Goal: Transaction & Acquisition: Purchase product/service

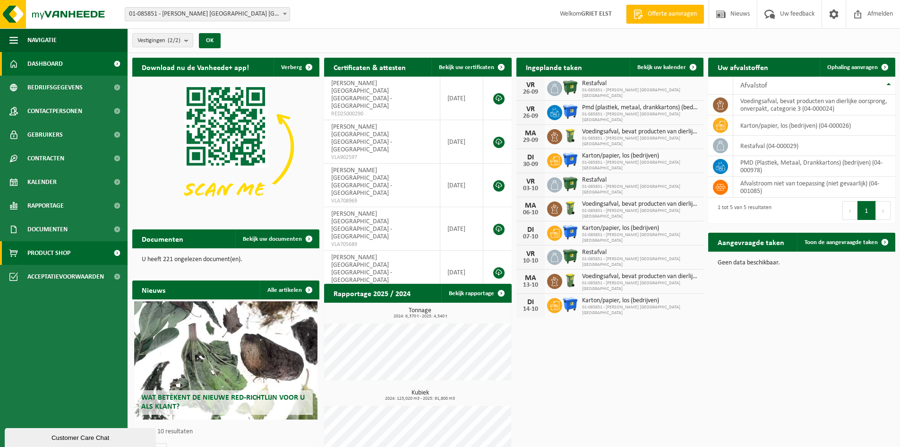
click at [75, 255] on link "Product Shop" at bounding box center [64, 253] width 128 height 24
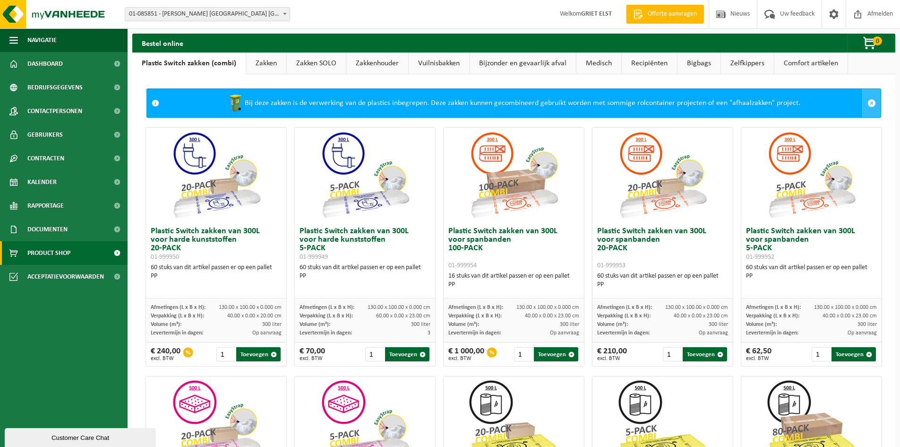
click at [868, 101] on span at bounding box center [872, 103] width 9 height 9
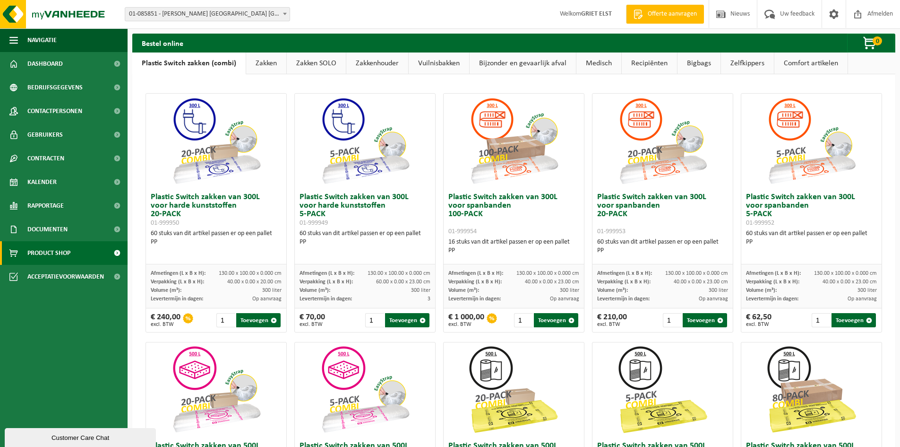
click at [262, 64] on link "Zakken" at bounding box center [266, 63] width 40 height 22
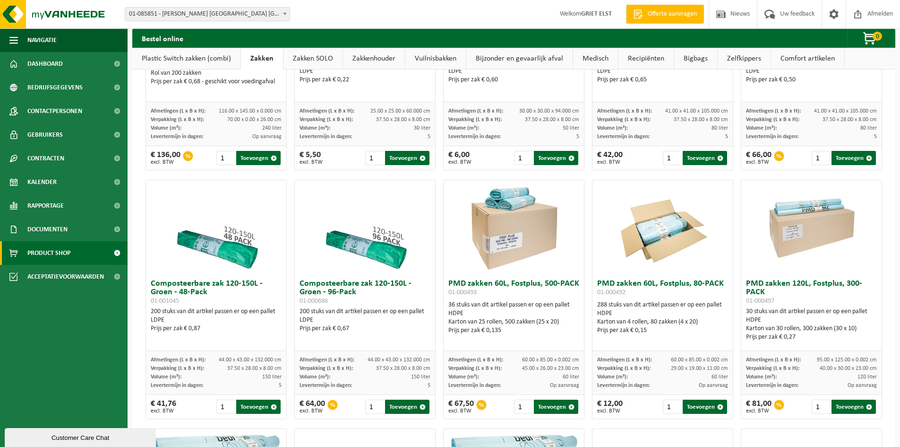
scroll to position [221, 0]
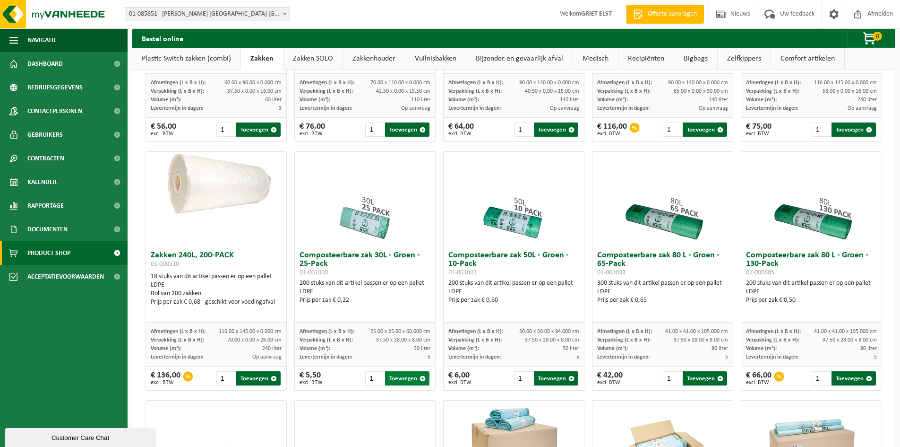
click at [421, 378] on span "button" at bounding box center [423, 378] width 6 height 6
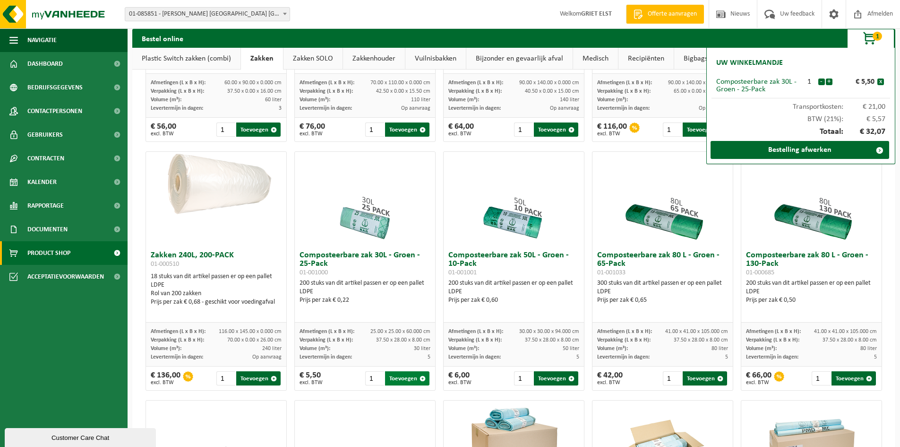
click at [421, 378] on span "button" at bounding box center [423, 378] width 6 height 6
click at [376, 375] on input "2" at bounding box center [374, 378] width 19 height 14
click at [376, 375] on input "3" at bounding box center [374, 378] width 19 height 14
click at [376, 375] on input "4" at bounding box center [374, 378] width 19 height 14
click at [376, 375] on input "5" at bounding box center [374, 378] width 19 height 14
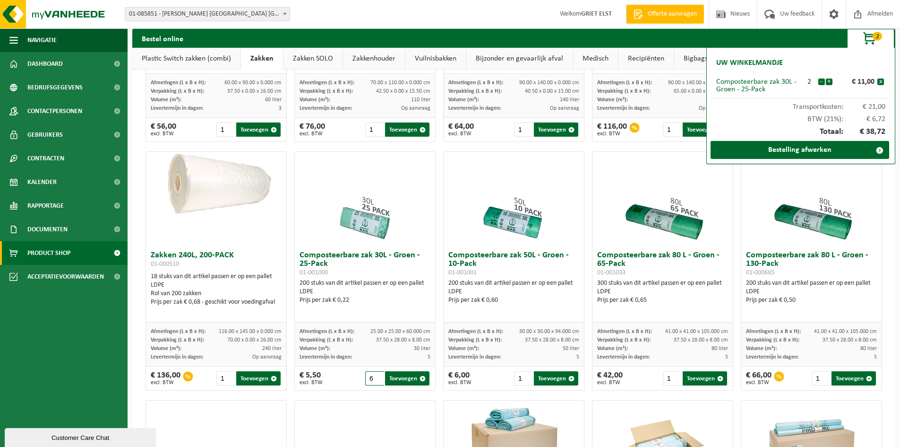
click at [376, 375] on input "6" at bounding box center [374, 378] width 19 height 14
click at [376, 375] on input "7" at bounding box center [374, 378] width 19 height 14
click at [882, 79] on button "x" at bounding box center [881, 81] width 7 height 7
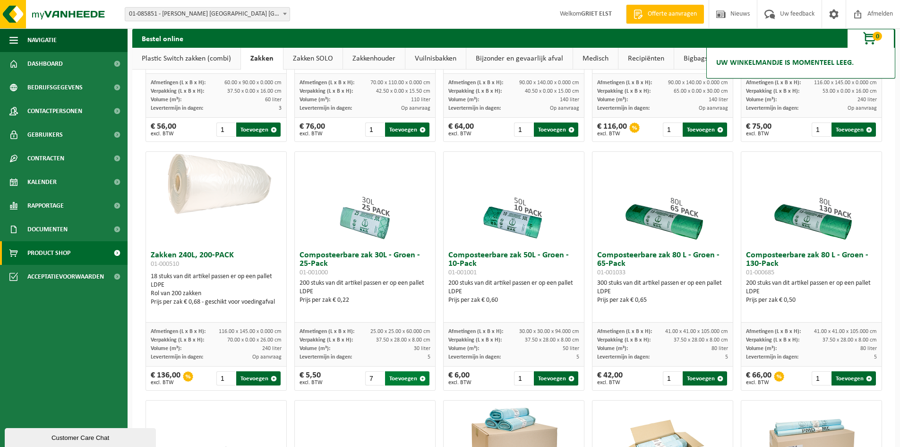
click at [421, 379] on span "button" at bounding box center [423, 378] width 6 height 6
type input "1"
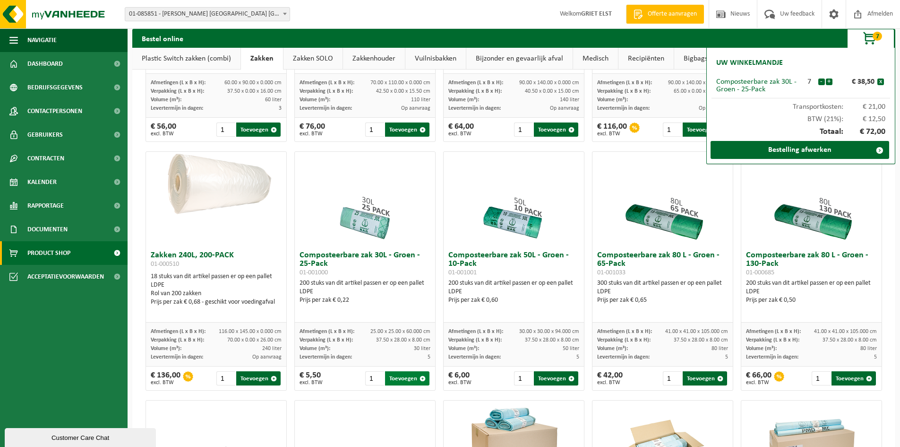
click at [421, 379] on span "button" at bounding box center [423, 378] width 6 height 6
click at [883, 83] on button "x" at bounding box center [881, 81] width 7 height 7
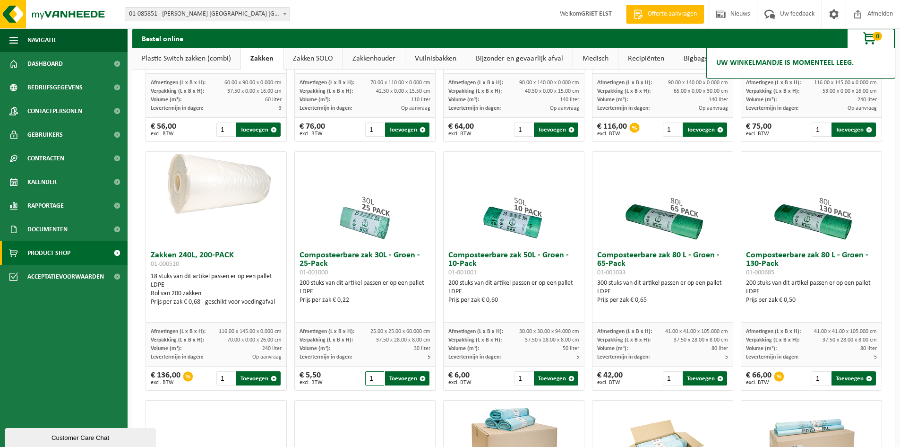
click at [370, 378] on input "1" at bounding box center [374, 378] width 19 height 14
click at [404, 377] on button "Toevoegen" at bounding box center [407, 378] width 44 height 14
type input "1"
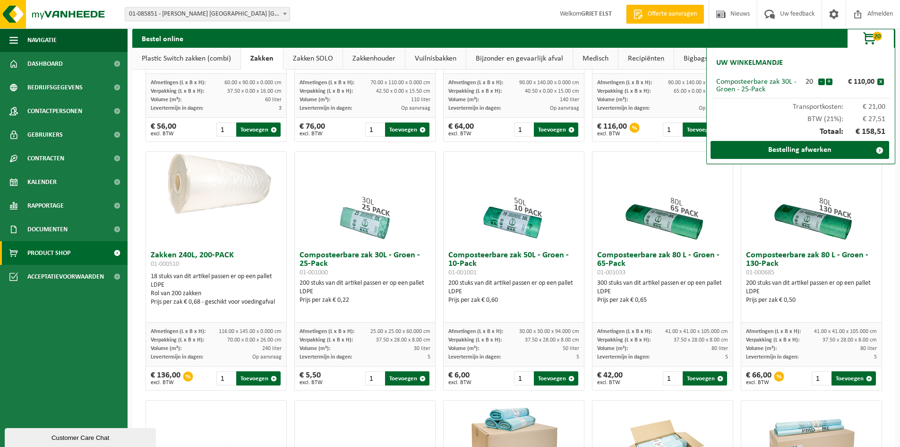
scroll to position [441, 0]
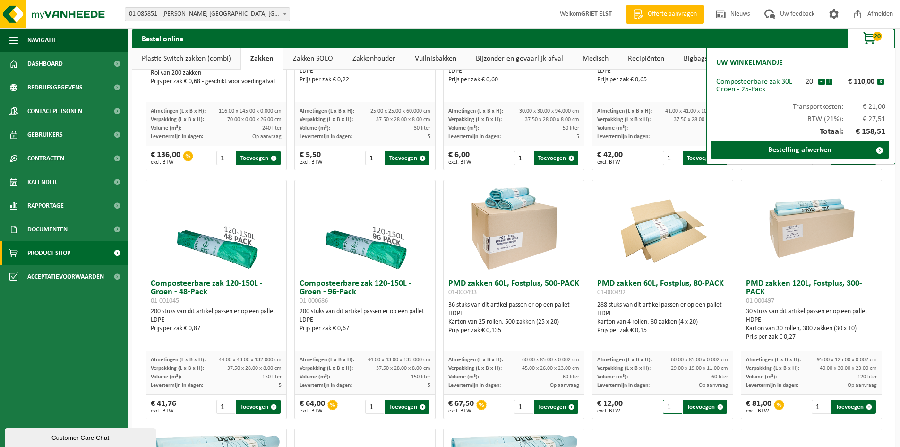
click at [665, 406] on input "1" at bounding box center [672, 406] width 19 height 14
click at [549, 406] on button "Toevoegen" at bounding box center [556, 406] width 44 height 14
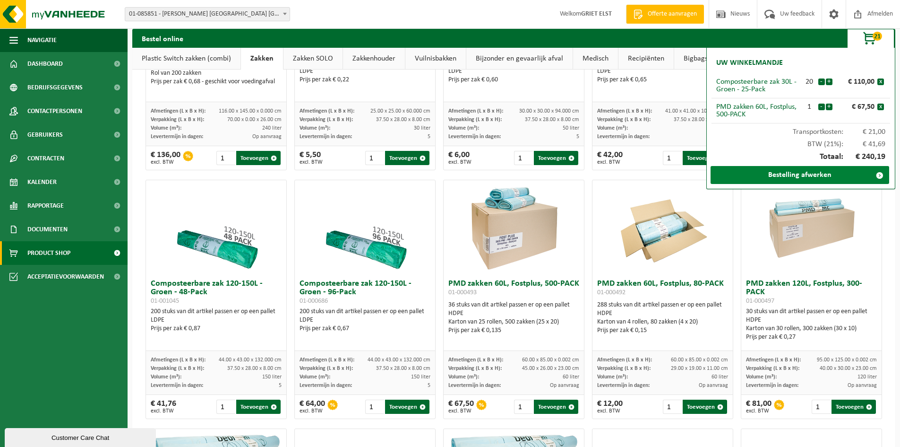
click at [785, 175] on link "Bestelling afwerken" at bounding box center [800, 175] width 179 height 18
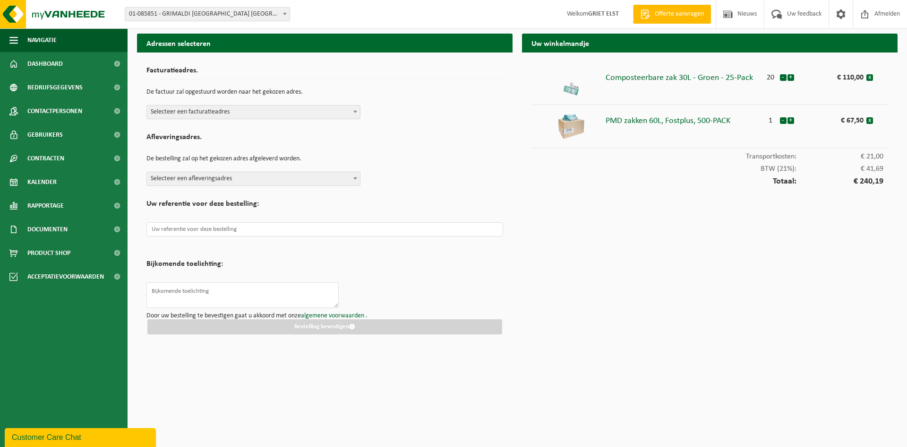
click at [353, 112] on b at bounding box center [355, 112] width 4 height 2
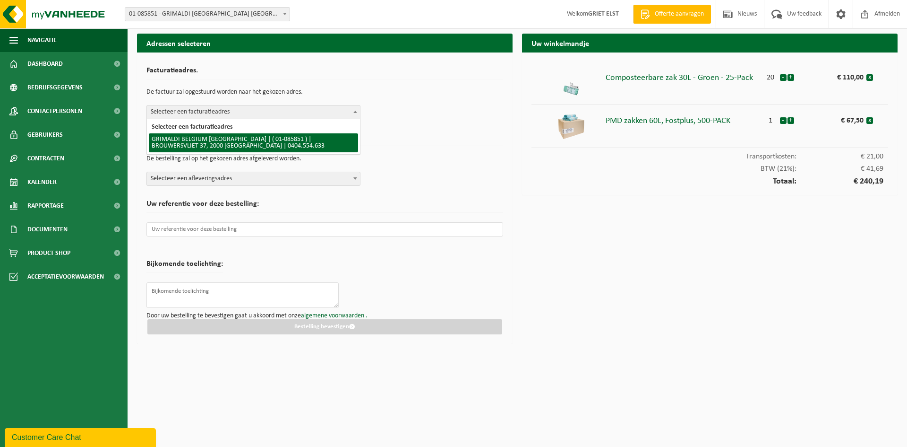
select select "657"
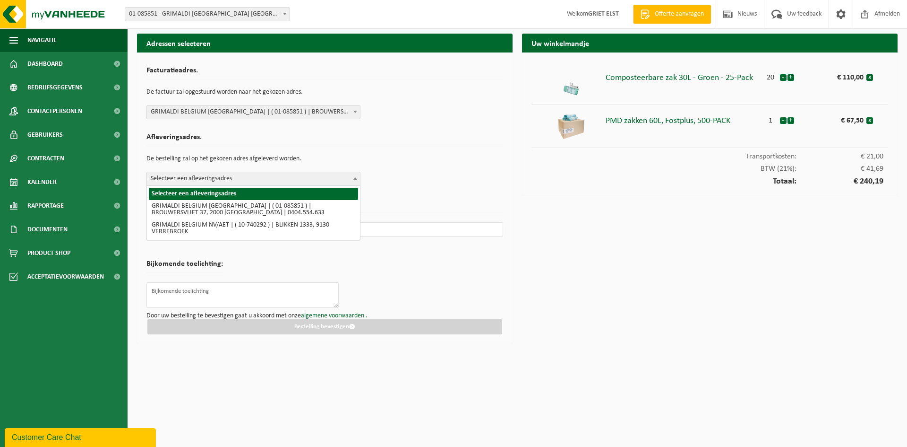
click at [357, 179] on span at bounding box center [355, 178] width 9 height 12
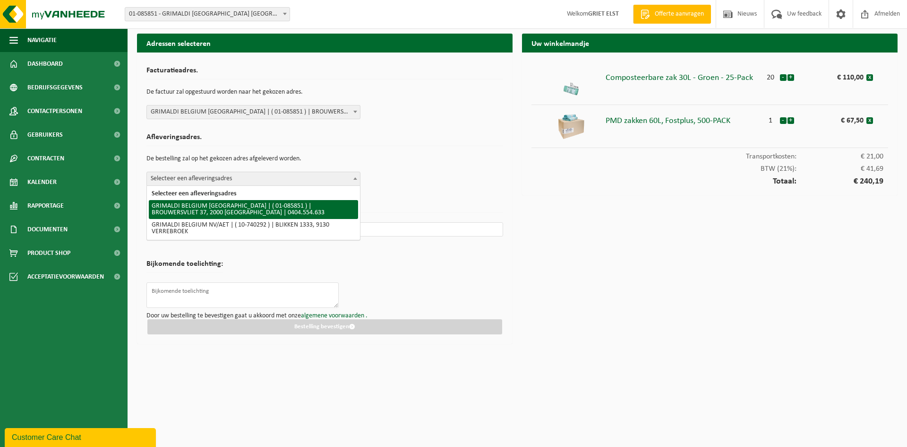
select select "657"
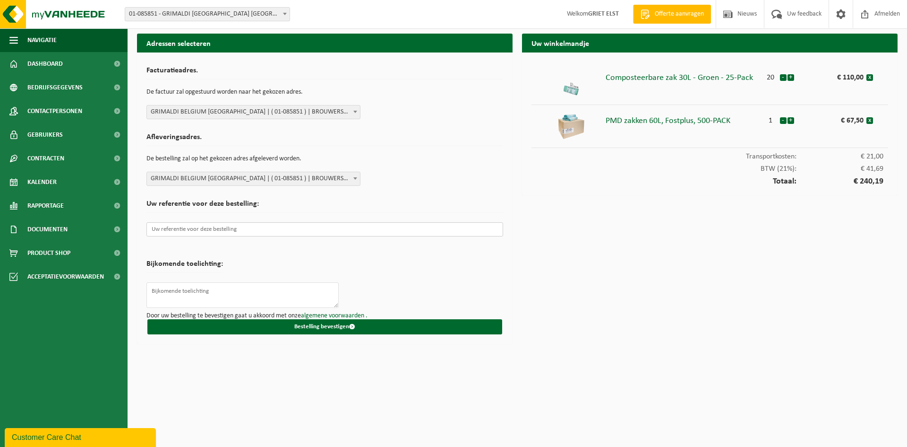
drag, startPoint x: 247, startPoint y: 230, endPoint x: 258, endPoint y: 226, distance: 11.5
click at [248, 230] on input "text" at bounding box center [324, 229] width 357 height 14
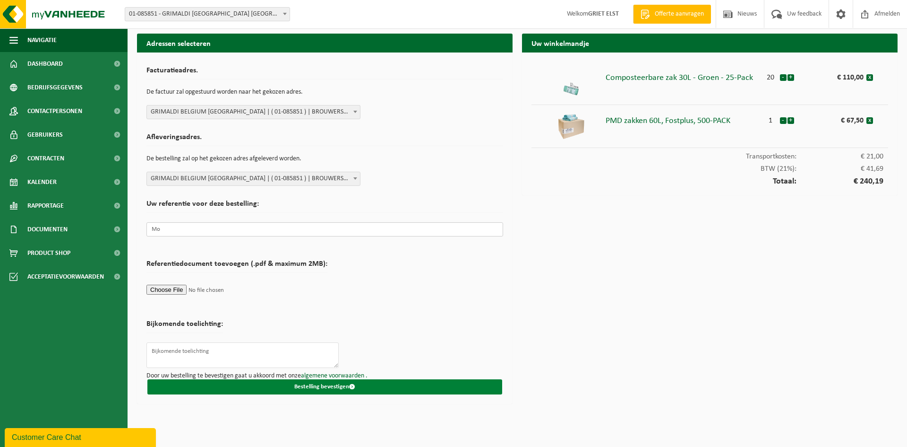
type input "Mo"
click at [325, 385] on button "Bestelling bevestigen" at bounding box center [324, 386] width 355 height 15
